Goal: Task Accomplishment & Management: Manage account settings

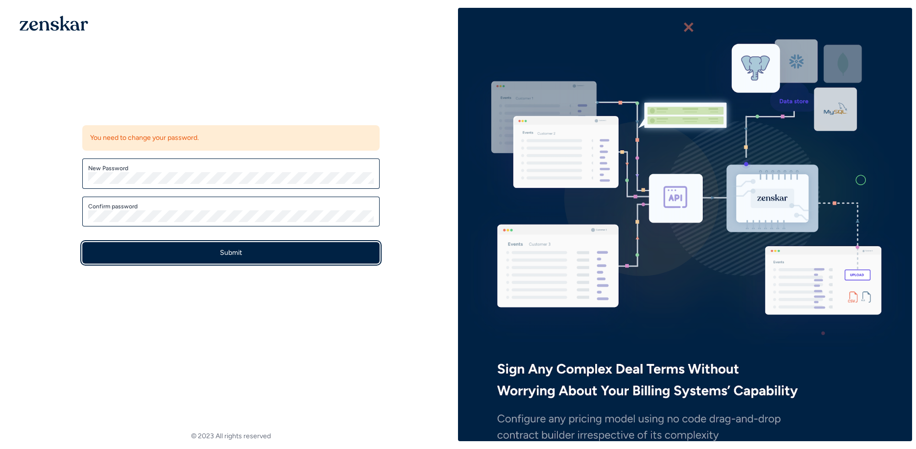
click at [196, 255] on button "Submit" at bounding box center [230, 253] width 297 height 22
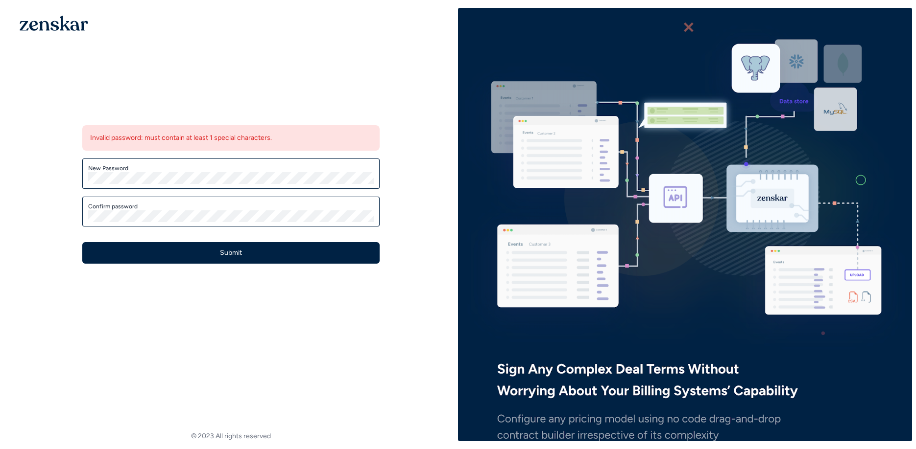
click at [171, 209] on label "Confirm password" at bounding box center [230, 207] width 285 height 8
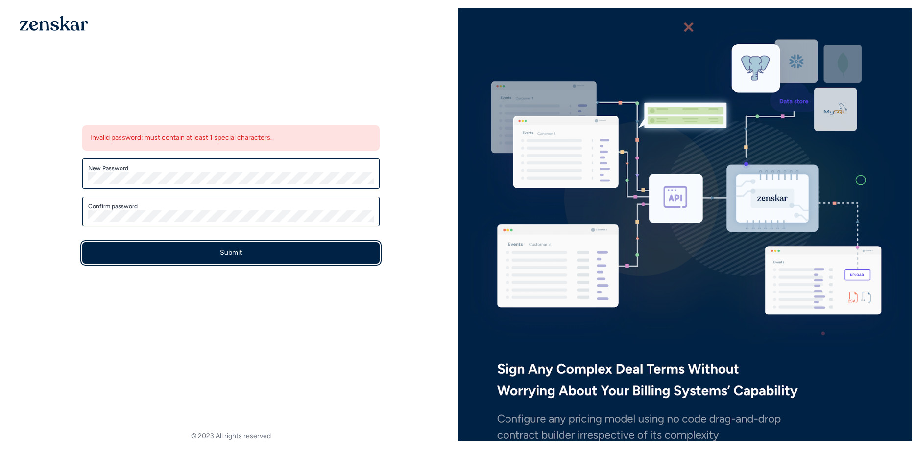
click at [168, 263] on button "Submit" at bounding box center [230, 253] width 297 height 22
click at [172, 248] on button "Submit" at bounding box center [230, 253] width 297 height 22
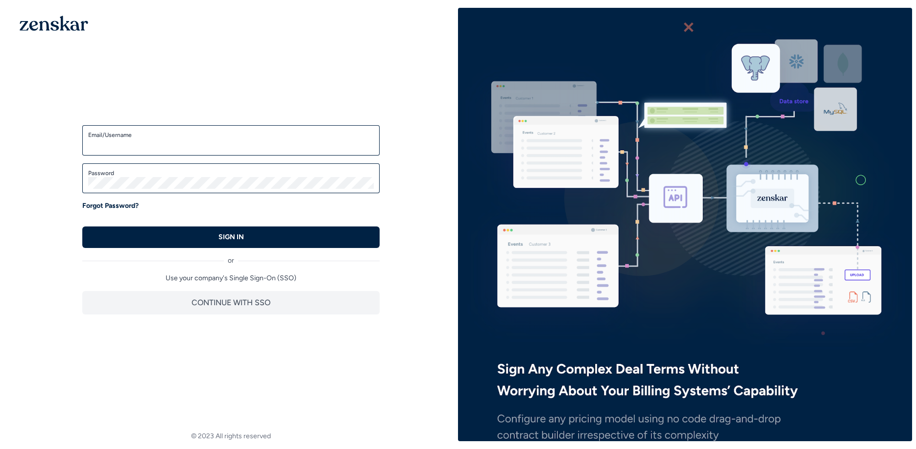
type input "**********"
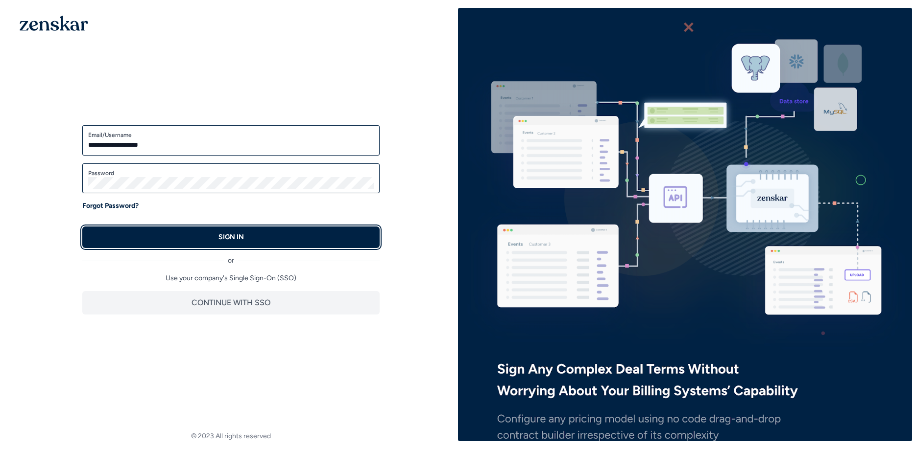
click at [195, 240] on button "SIGN IN" at bounding box center [230, 238] width 297 height 22
